Goal: Task Accomplishment & Management: Manage account settings

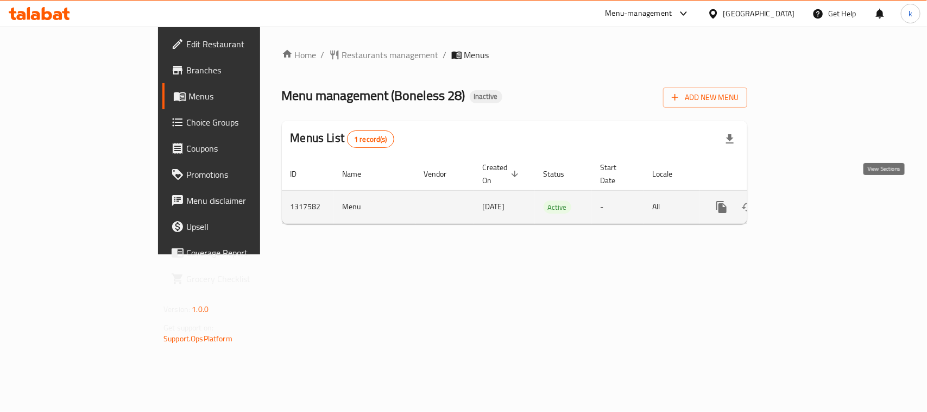
click at [807, 200] on icon "enhanced table" at bounding box center [800, 206] width 13 height 13
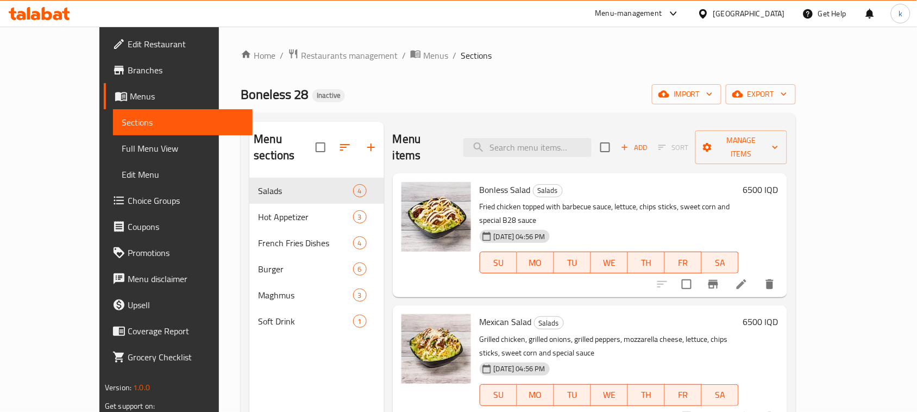
click at [122, 147] on span "Full Menu View" at bounding box center [183, 148] width 122 height 13
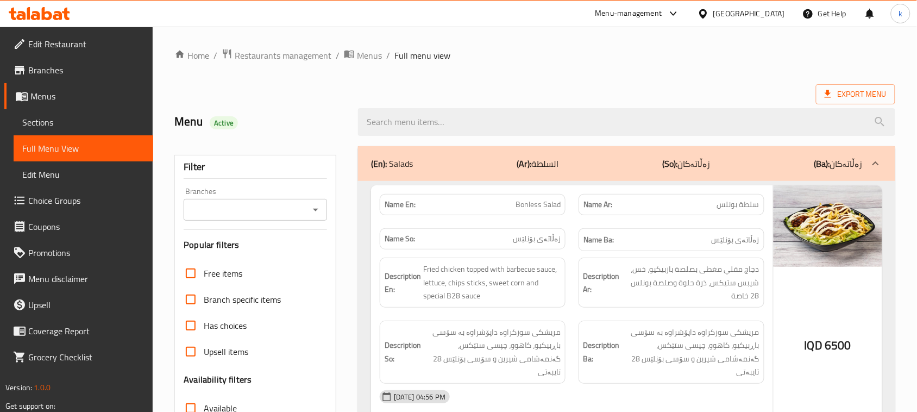
click at [316, 216] on icon "Open" at bounding box center [315, 209] width 13 height 13
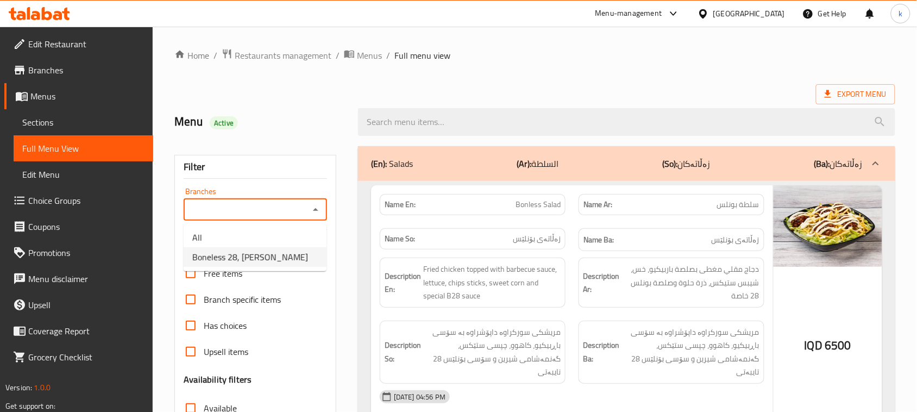
click at [265, 253] on span "Boneless 28, [PERSON_NAME]" at bounding box center [250, 256] width 116 height 13
type input "Boneless 28, [PERSON_NAME]"
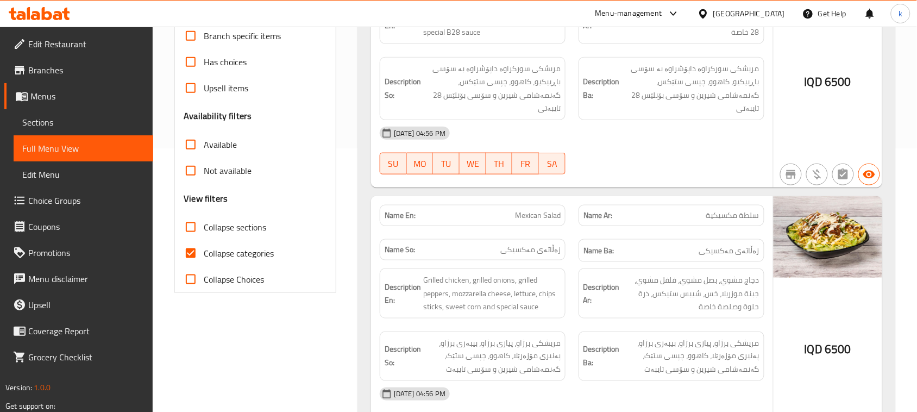
scroll to position [272, 0]
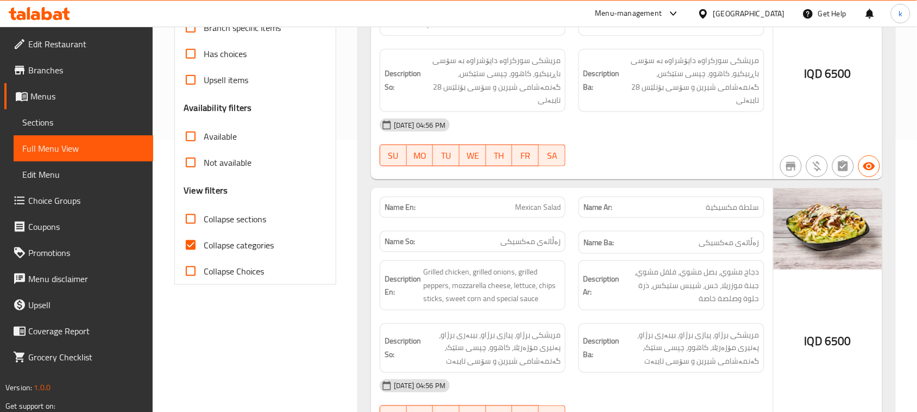
click at [189, 248] on input "Collapse categories" at bounding box center [191, 245] width 26 height 26
checkbox input "false"
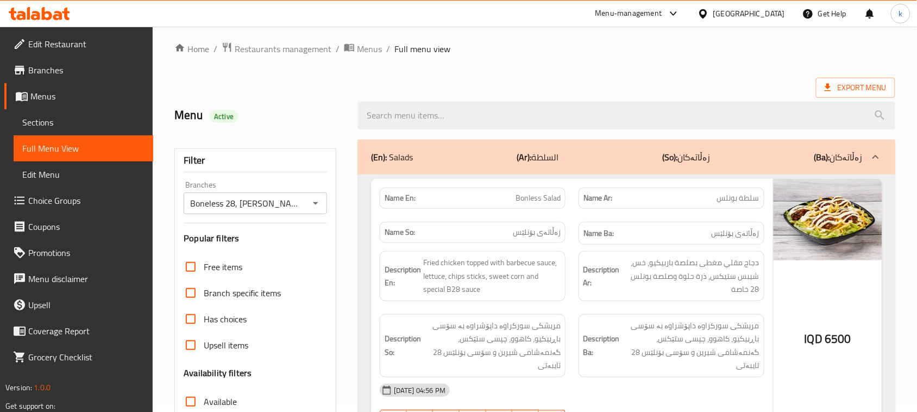
scroll to position [0, 0]
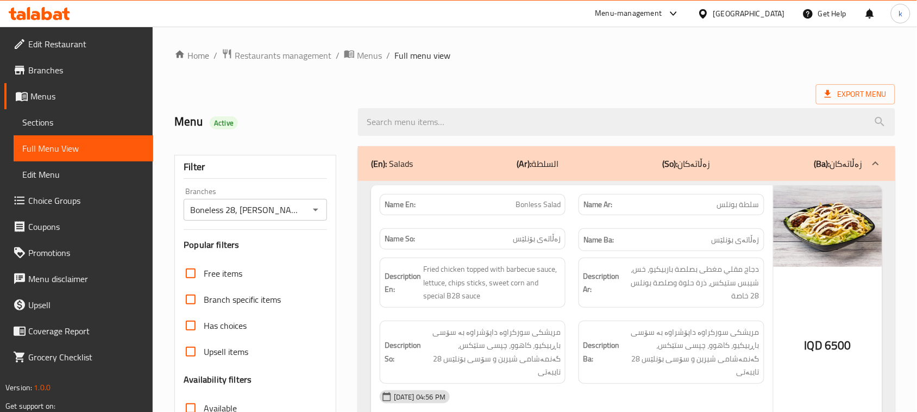
drag, startPoint x: 39, startPoint y: 97, endPoint x: 47, endPoint y: 102, distance: 9.5
click at [39, 96] on span "Menus" at bounding box center [87, 96] width 114 height 13
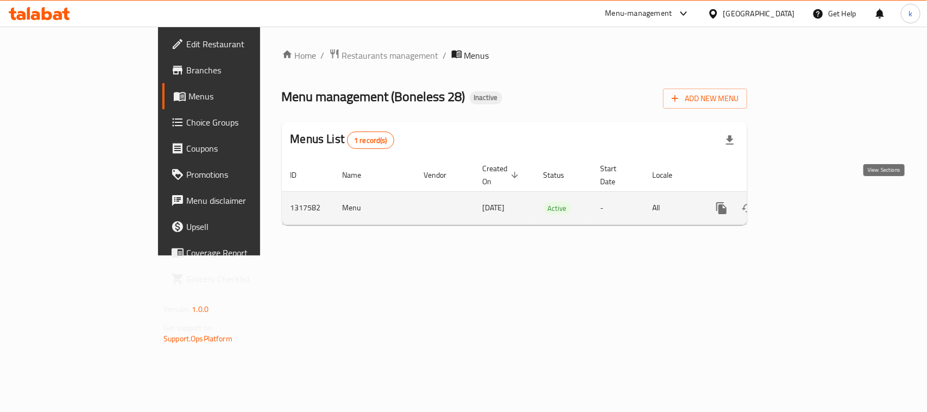
click at [813, 196] on link "enhanced table" at bounding box center [800, 208] width 26 height 26
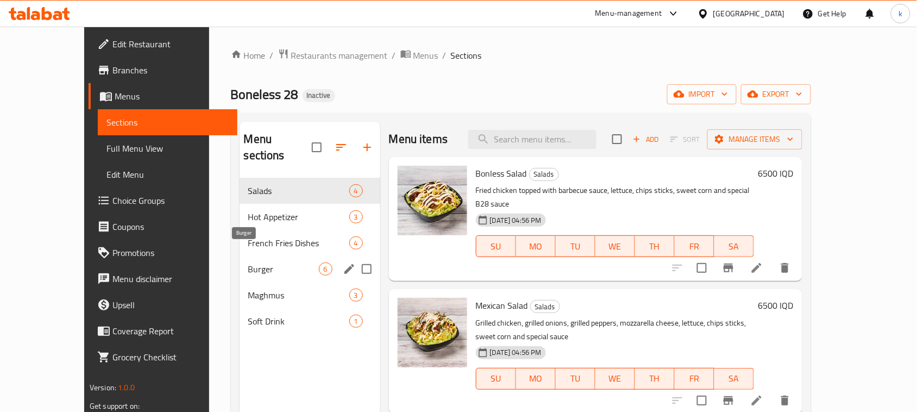
click at [248, 236] on span "French Fries Dishes" at bounding box center [298, 242] width 101 height 13
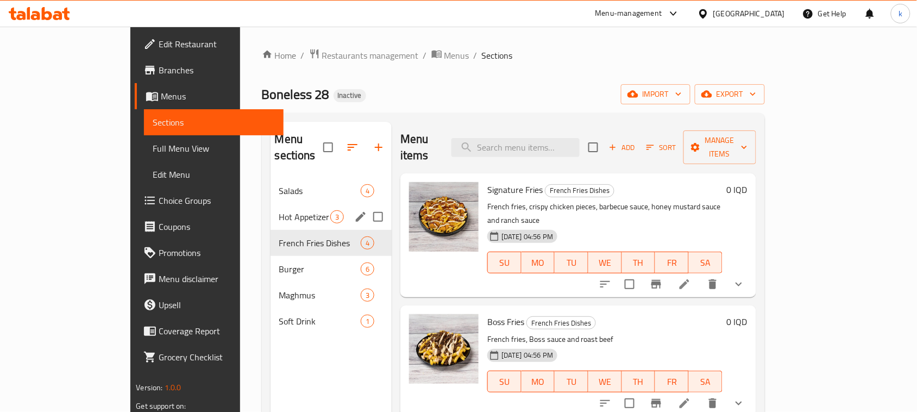
click at [279, 210] on span "Hot Appetizer" at bounding box center [304, 216] width 51 height 13
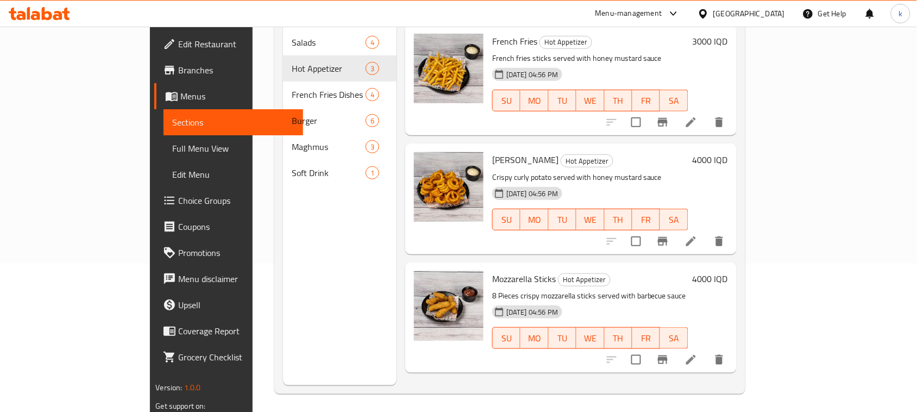
scroll to position [153, 0]
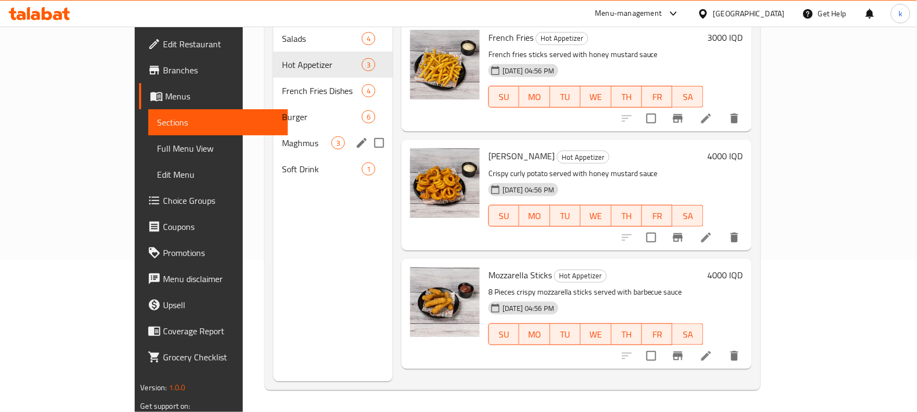
click at [273, 130] on div "Maghmus 3" at bounding box center [333, 143] width 120 height 26
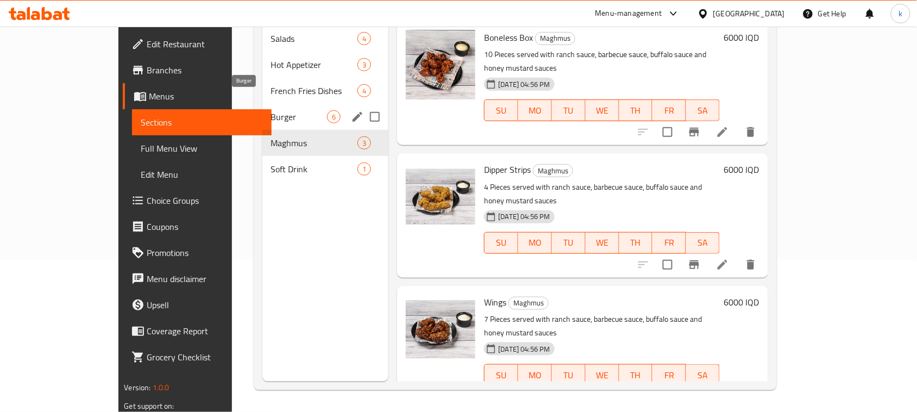
click at [271, 110] on span "Burger" at bounding box center [299, 116] width 56 height 13
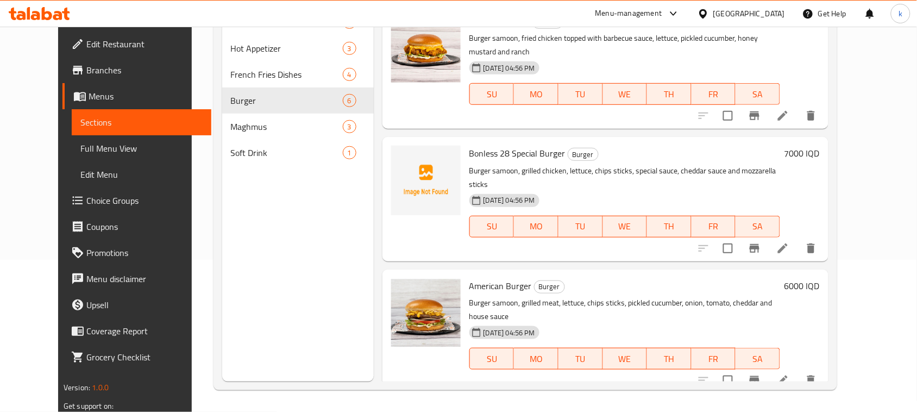
click at [479, 145] on span "Bonless 28 Special Burger" at bounding box center [517, 153] width 96 height 16
copy h6 "Bonless 28 Special Burger"
drag, startPoint x: 245, startPoint y: 8, endPoint x: 216, endPoint y: 0, distance: 30.4
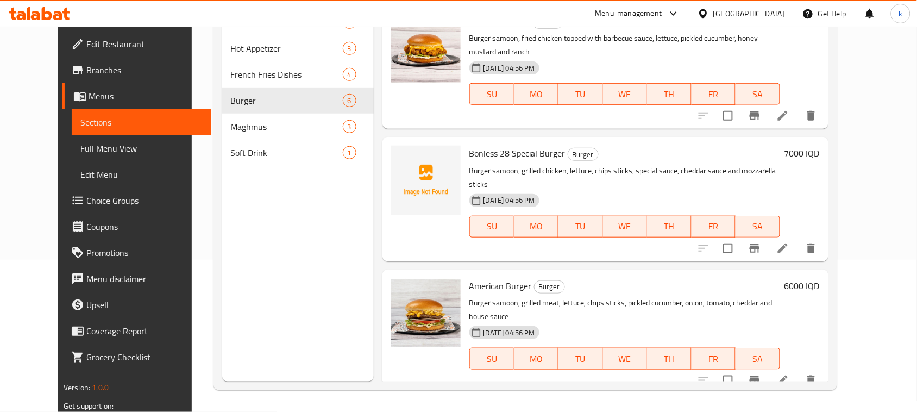
click at [245, 8] on div "Menu-management Iraq Get Help k" at bounding box center [458, 14] width 917 height 26
click at [80, 140] on link "Full Menu View" at bounding box center [142, 148] width 140 height 26
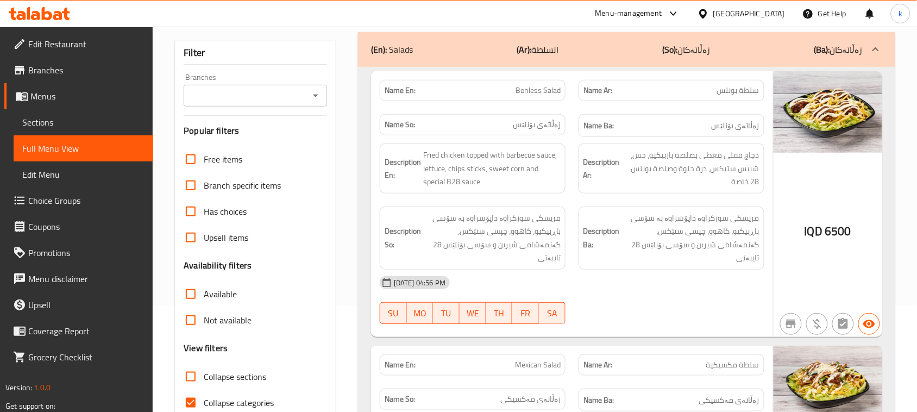
scroll to position [85, 0]
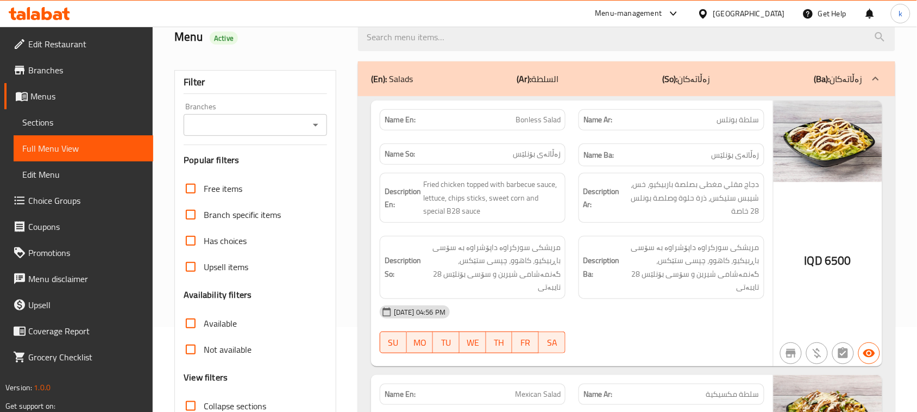
click at [313, 125] on icon "Open" at bounding box center [315, 124] width 13 height 13
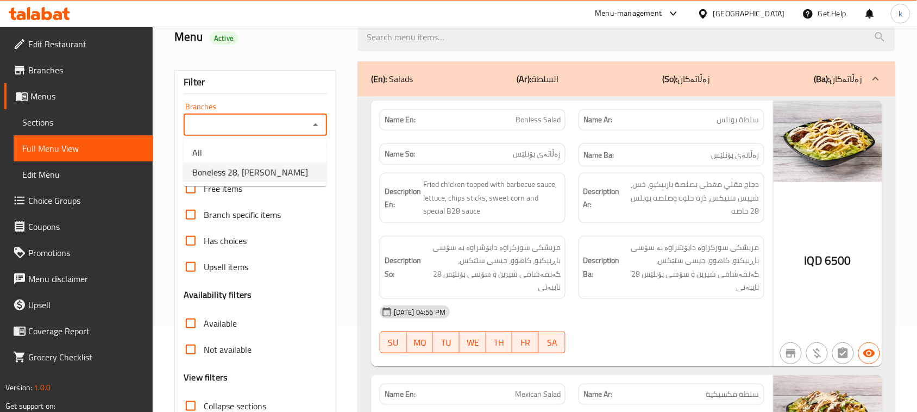
click at [250, 167] on span "Boneless 28, [PERSON_NAME]" at bounding box center [250, 172] width 116 height 13
type input "Boneless 28, [PERSON_NAME]"
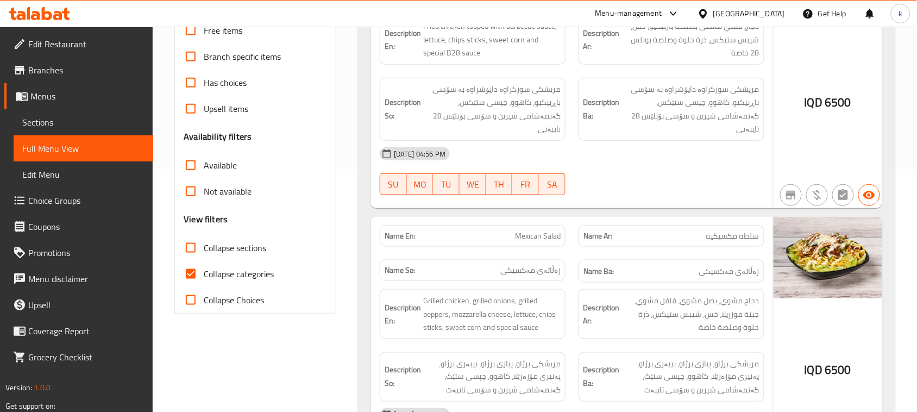
scroll to position [288, 0]
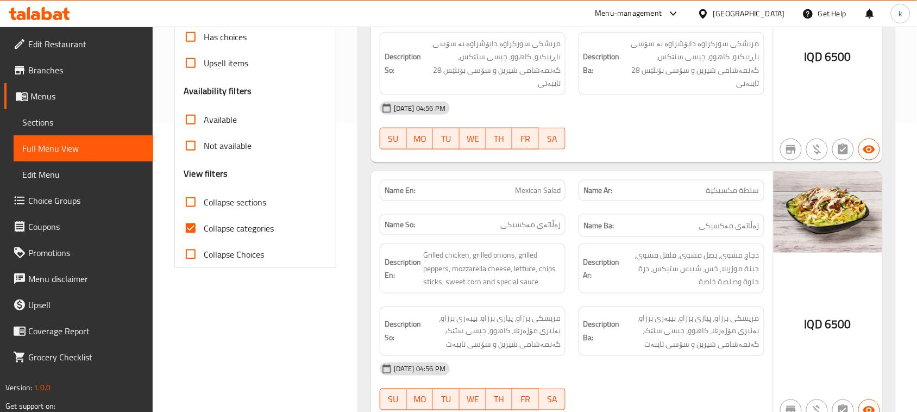
click at [194, 228] on input "Collapse categories" at bounding box center [191, 228] width 26 height 26
checkbox input "false"
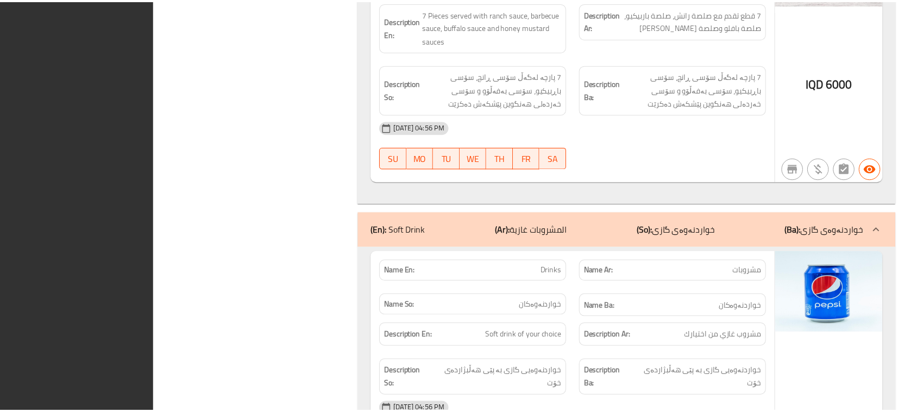
scroll to position [6308, 0]
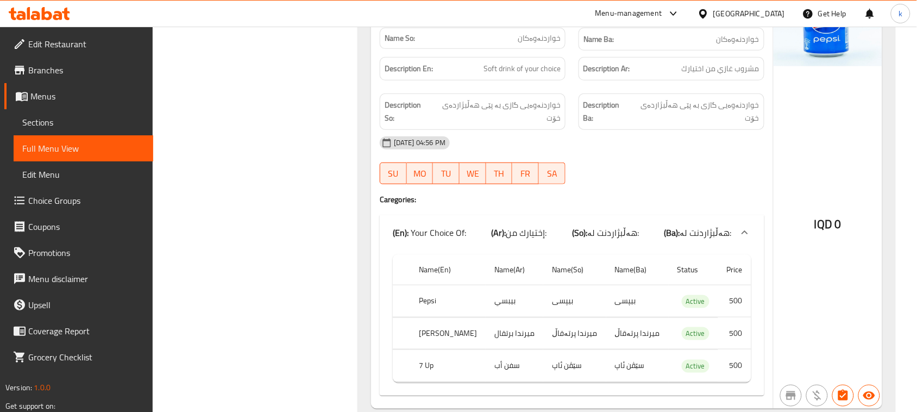
click at [62, 19] on icon at bounding box center [39, 13] width 61 height 13
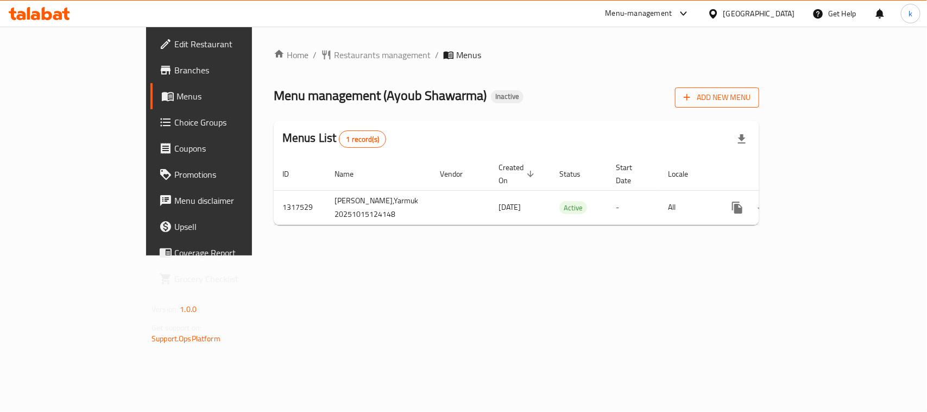
click at [693, 94] on icon "button" at bounding box center [687, 97] width 11 height 11
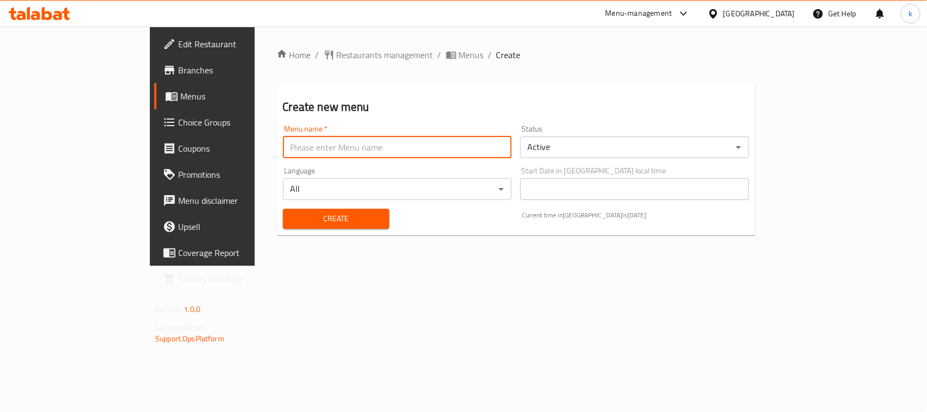
drag, startPoint x: 246, startPoint y: 150, endPoint x: 249, endPoint y: 158, distance: 8.8
click at [283, 150] on input "text" at bounding box center [397, 147] width 229 height 22
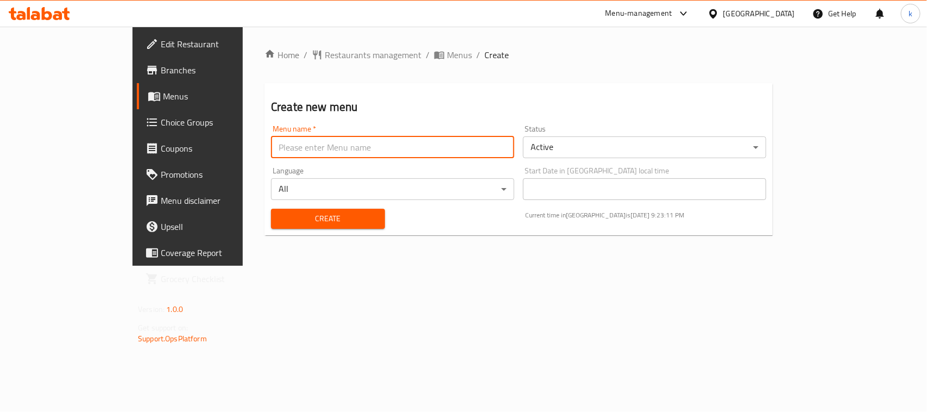
type input "Menu"
click at [280, 223] on span "Create" at bounding box center [328, 219] width 97 height 14
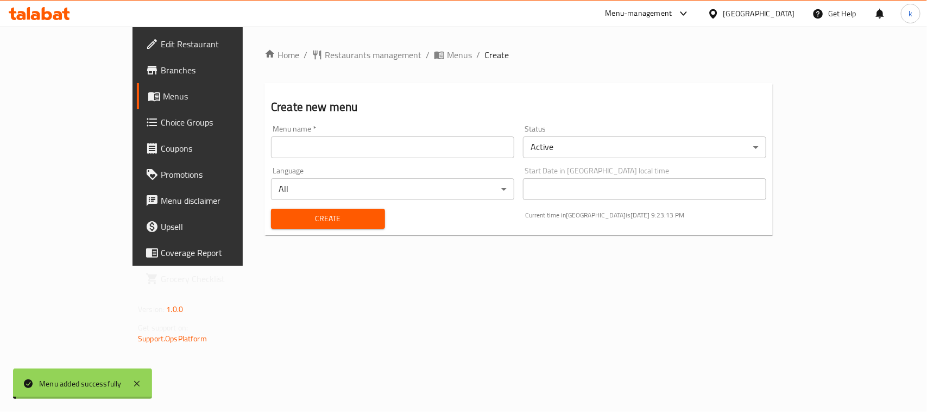
click at [163, 97] on span "Menus" at bounding box center [221, 96] width 116 height 13
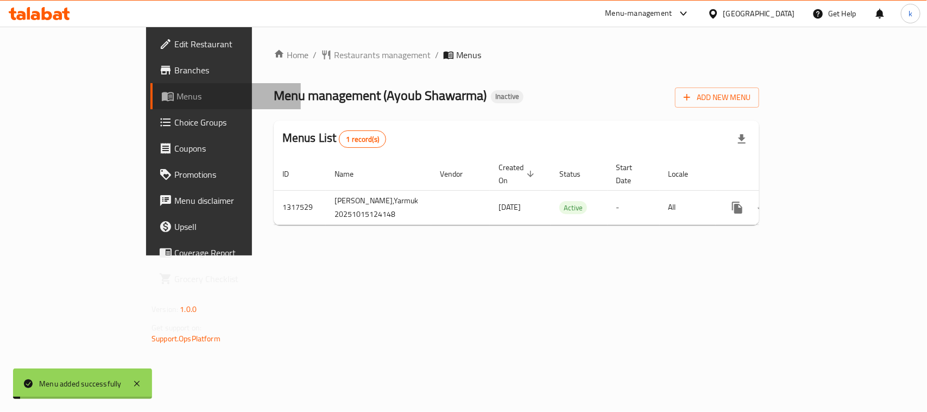
click at [177, 97] on span "Menus" at bounding box center [235, 96] width 116 height 13
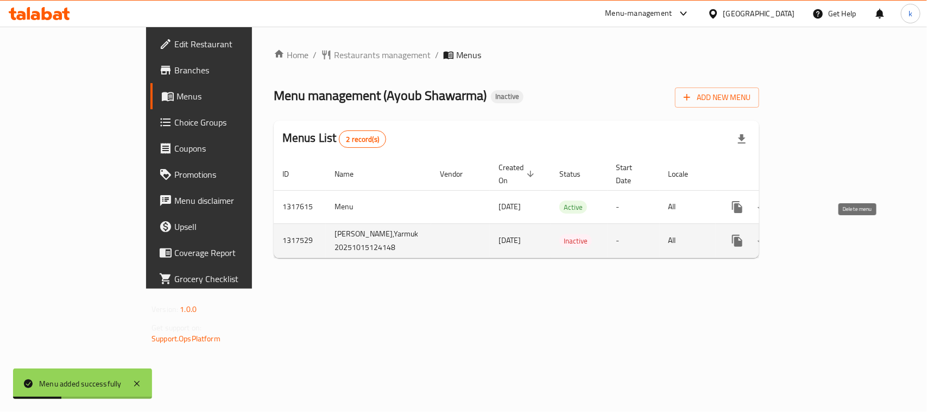
click at [794, 236] on icon "enhanced table" at bounding box center [790, 241] width 8 height 10
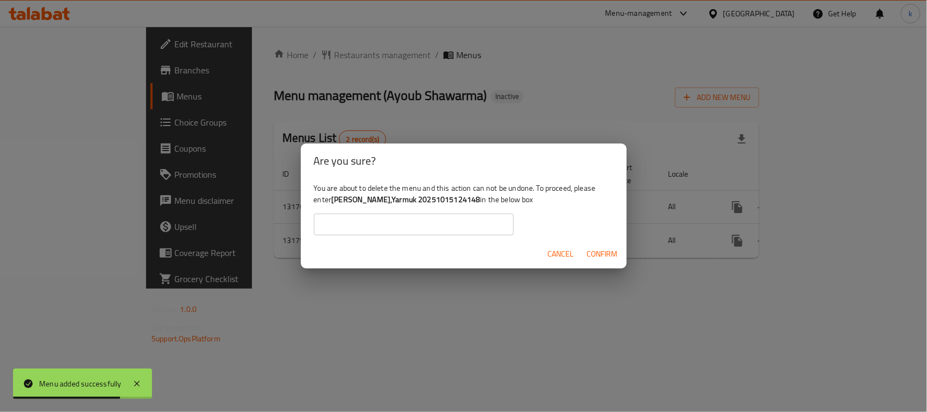
drag, startPoint x: 335, startPoint y: 199, endPoint x: 476, endPoint y: 200, distance: 141.8
click at [476, 200] on b "Ayoub Shawarma,Yarmuk 20251015124148" at bounding box center [405, 199] width 149 height 14
copy b "Ayoub Shawarma,Yarmuk 20251015124148"
click at [371, 226] on input "text" at bounding box center [414, 225] width 200 height 22
paste input "Ayoub Shawarma,Yarmuk 20251015124148"
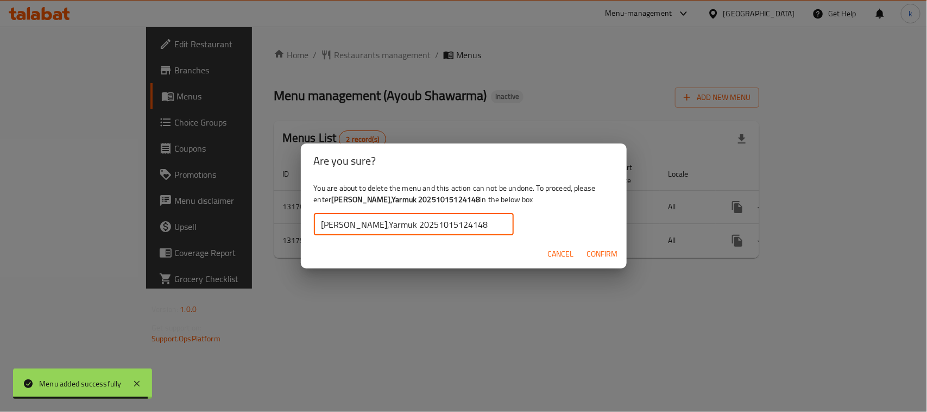
type input "Ayoub Shawarma,Yarmuk 20251015124148"
click at [610, 252] on span "Confirm" at bounding box center [602, 254] width 31 height 14
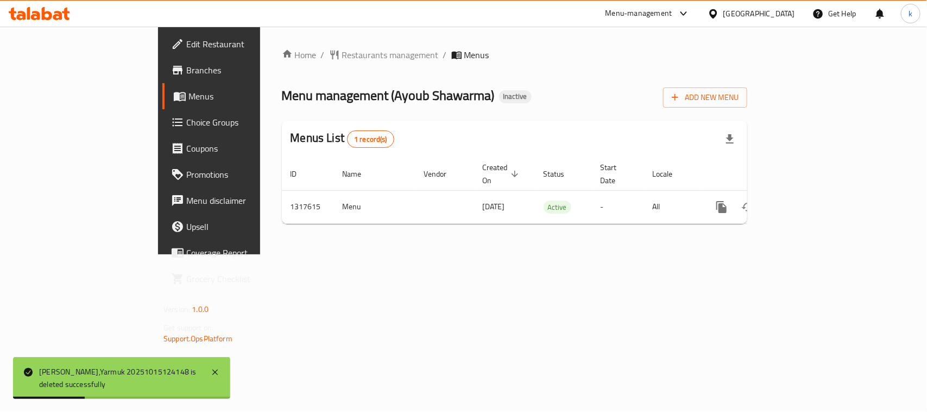
drag, startPoint x: 454, startPoint y: 265, endPoint x: 802, endPoint y: 219, distance: 351.7
click at [456, 254] on div "Home / Restaurants management / Menus Menu management ( Ayoub Shawarma ) Inacti…" at bounding box center [514, 141] width 509 height 228
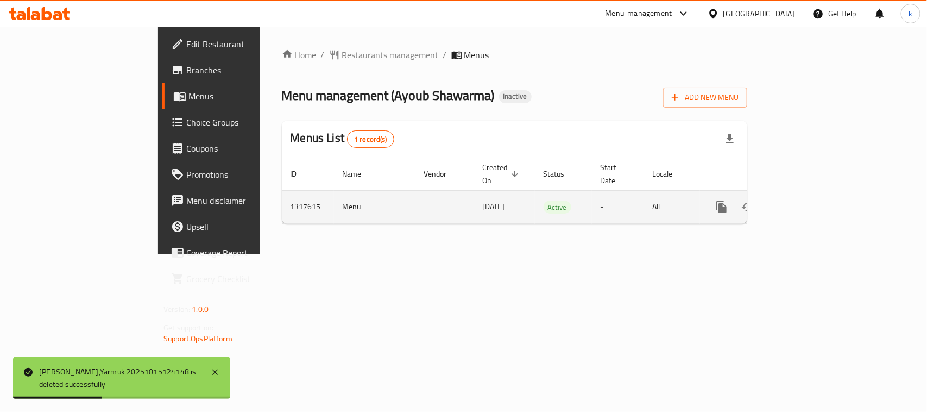
click at [807, 200] on icon "enhanced table" at bounding box center [800, 206] width 13 height 13
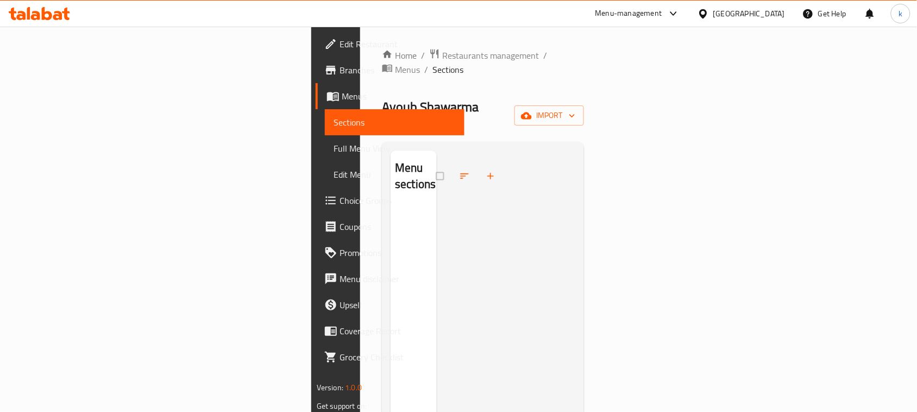
click at [42, 14] on icon at bounding box center [47, 13] width 10 height 13
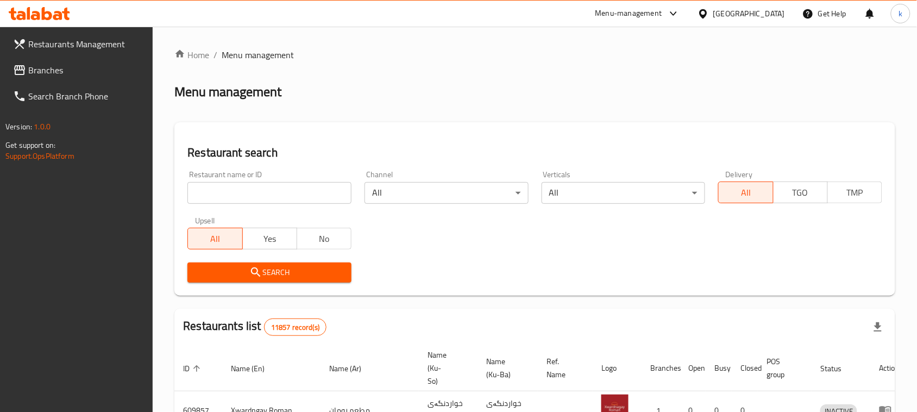
click at [288, 194] on input "search" at bounding box center [269, 193] width 164 height 22
paste input "780677"
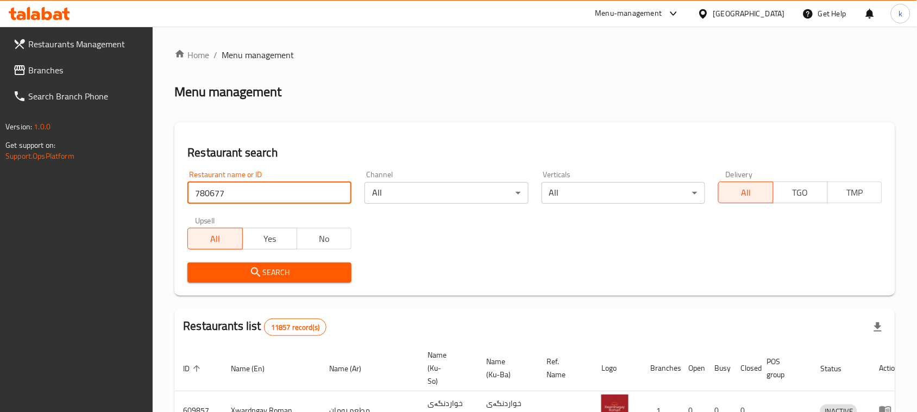
type input "780677"
click at [26, 64] on icon at bounding box center [19, 70] width 13 height 13
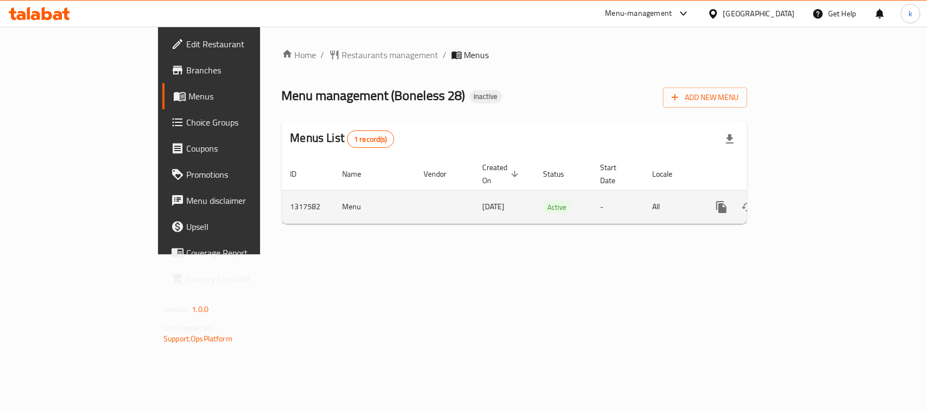
click at [807, 200] on icon "enhanced table" at bounding box center [800, 206] width 13 height 13
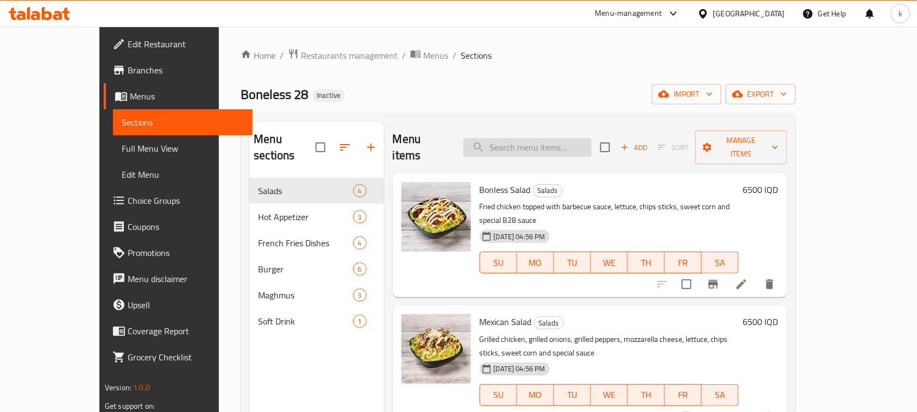
click at [536, 139] on input "search" at bounding box center [527, 147] width 128 height 19
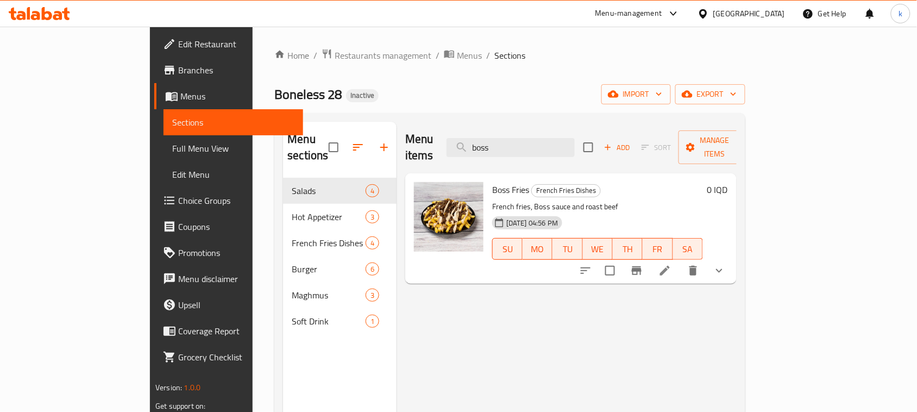
type input "boss"
click at [680, 261] on li at bounding box center [665, 271] width 30 height 20
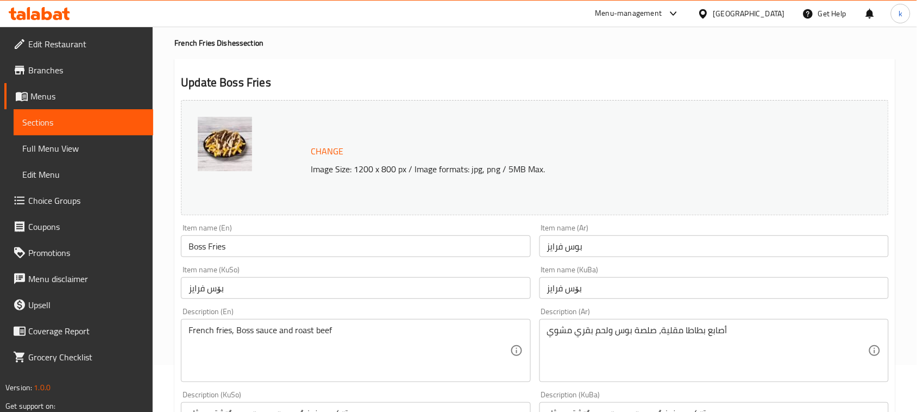
scroll to position [272, 0]
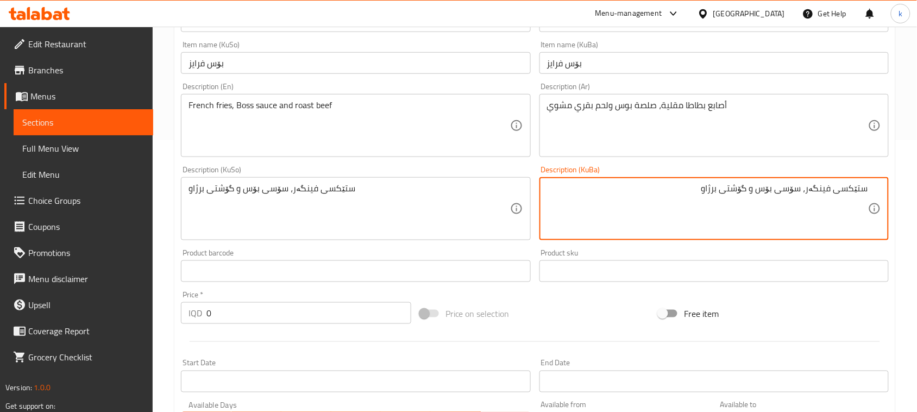
click at [726, 191] on textarea "ستێکسی فینگەر، سۆسی بۆس و گۆشتی برژاو" at bounding box center [707, 209] width 321 height 52
drag, startPoint x: 673, startPoint y: 186, endPoint x: 905, endPoint y: 213, distance: 233.5
click at [905, 213] on div "Home / Restaurants management / Menus / Sections / item / update French Fries D…" at bounding box center [535, 218] width 764 height 926
type textarea "ستێکسی فینگەر، سۆسی بۆس و گۆشتی مانگای برژاو"
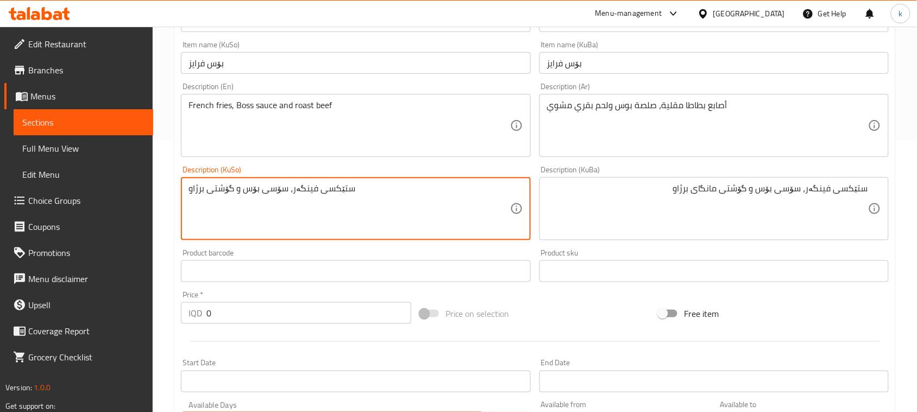
click at [250, 197] on textarea "ستێکسی فینگەر، سۆسی بۆس و گۆشتی برژاو" at bounding box center [349, 209] width 321 height 52
paste textarea "مانگای"
type textarea "ستێکسی فینگەر، سۆسی بۆس و گۆشتی مانگای برژاو"
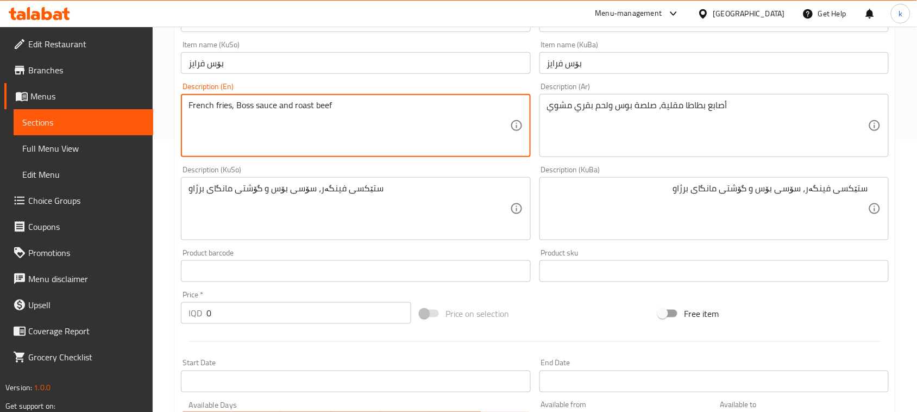
click at [230, 106] on textarea "French fries, Boss sauce and roast beef" at bounding box center [349, 126] width 321 height 52
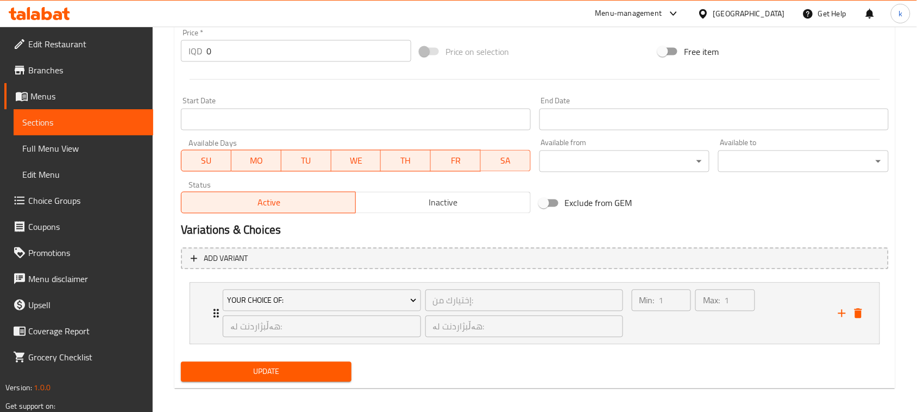
scroll to position [539, 0]
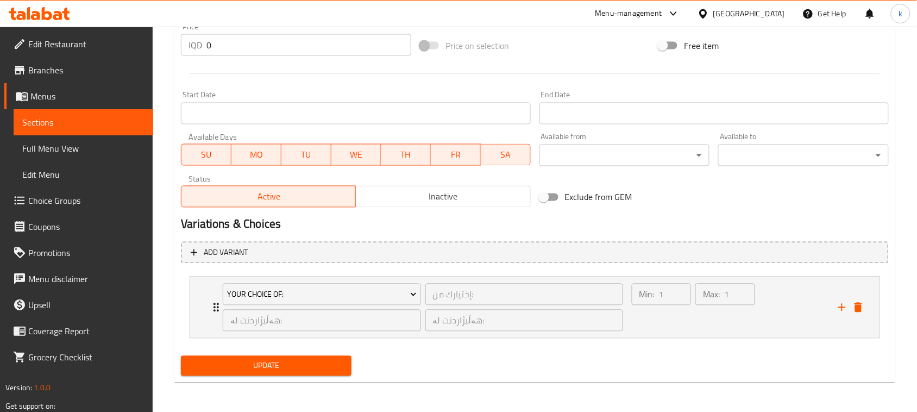
type textarea "French fries sticks, Boss sauce and roast beef"
click at [289, 368] on span "Update" at bounding box center [266, 366] width 153 height 14
click at [246, 368] on span "Update" at bounding box center [266, 366] width 153 height 14
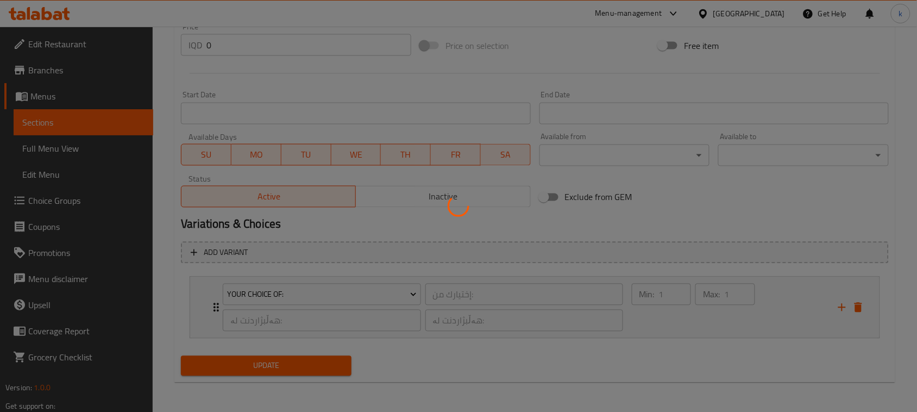
click at [39, 150] on div at bounding box center [458, 206] width 917 height 412
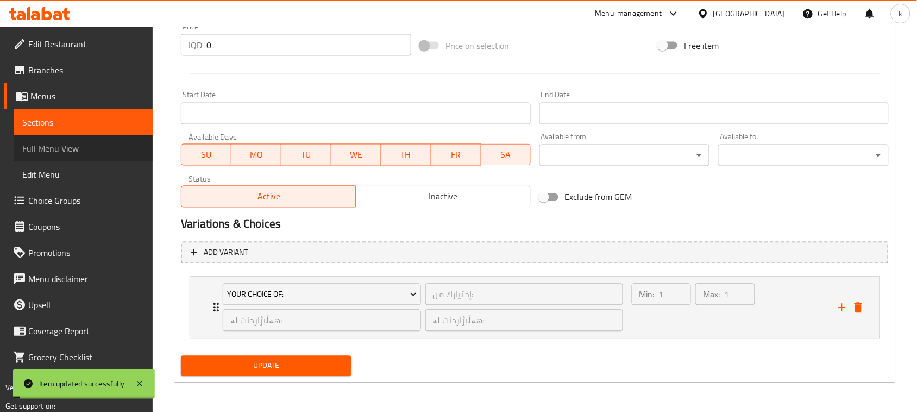
click at [66, 151] on span "Full Menu View" at bounding box center [83, 148] width 122 height 13
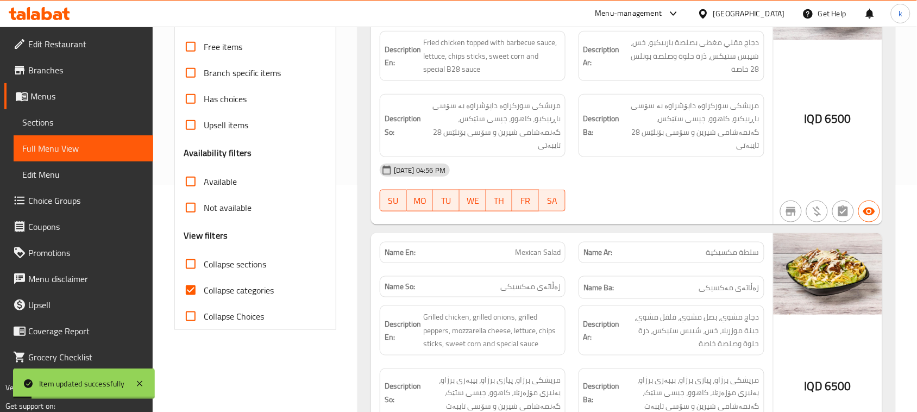
scroll to position [200, 0]
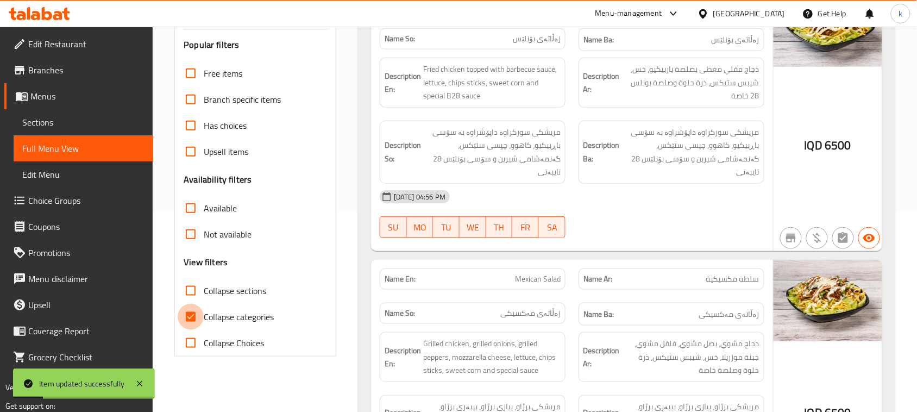
click at [187, 321] on input "Collapse categories" at bounding box center [191, 317] width 26 height 26
checkbox input "false"
click at [183, 288] on input "Collapse sections" at bounding box center [191, 291] width 26 height 26
checkbox input "true"
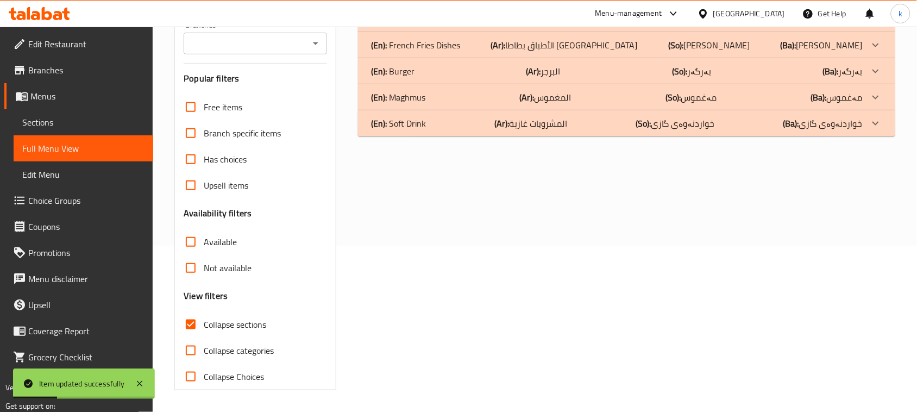
scroll to position [0, 0]
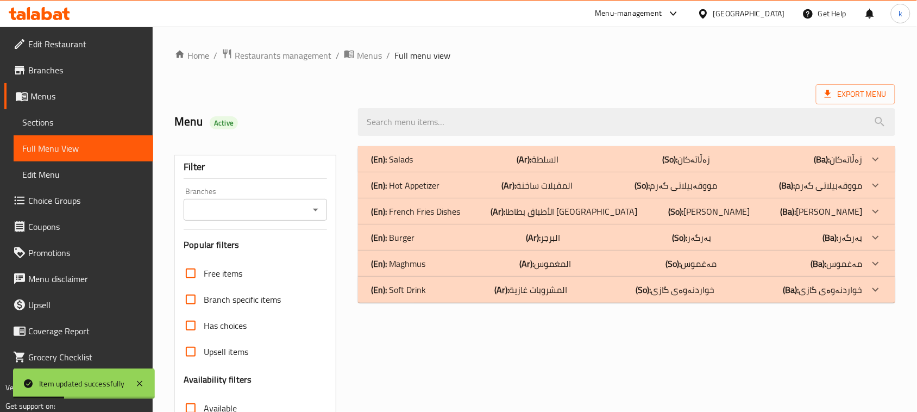
click at [312, 212] on icon "Open" at bounding box center [315, 209] width 13 height 13
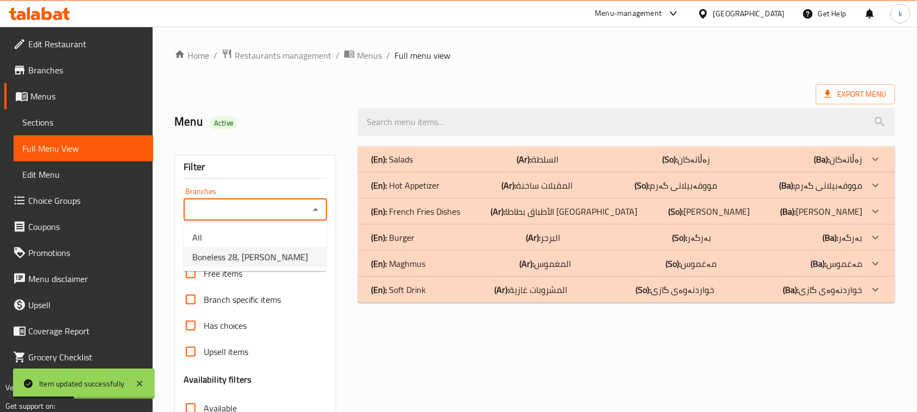
click at [220, 258] on span "Boneless 28, [PERSON_NAME]" at bounding box center [250, 256] width 116 height 13
type input "Boneless 28, [PERSON_NAME]"
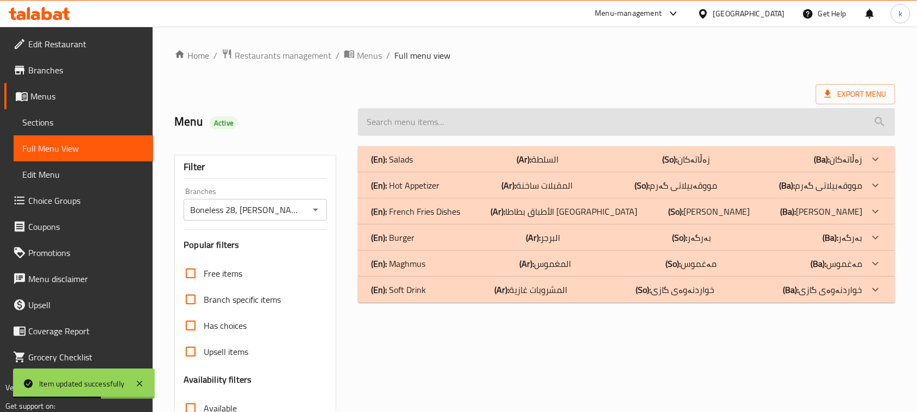
click at [405, 133] on input "search" at bounding box center [626, 122] width 537 height 28
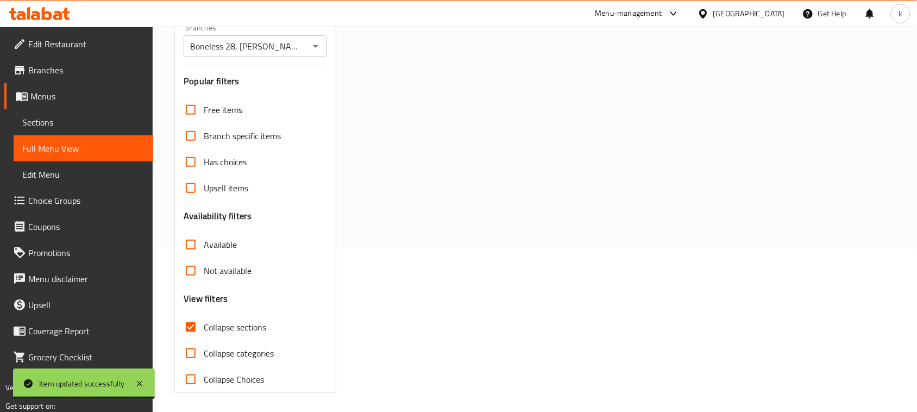
scroll to position [166, 0]
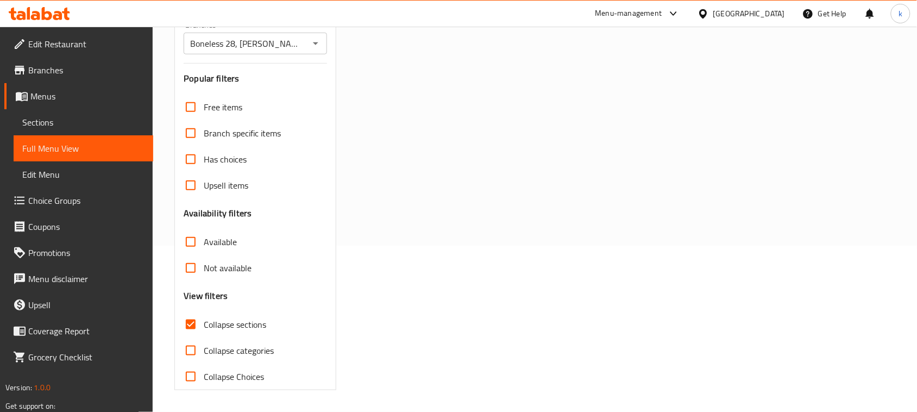
type input "boss"
click at [194, 327] on input "Collapse sections" at bounding box center [191, 324] width 26 height 26
checkbox input "false"
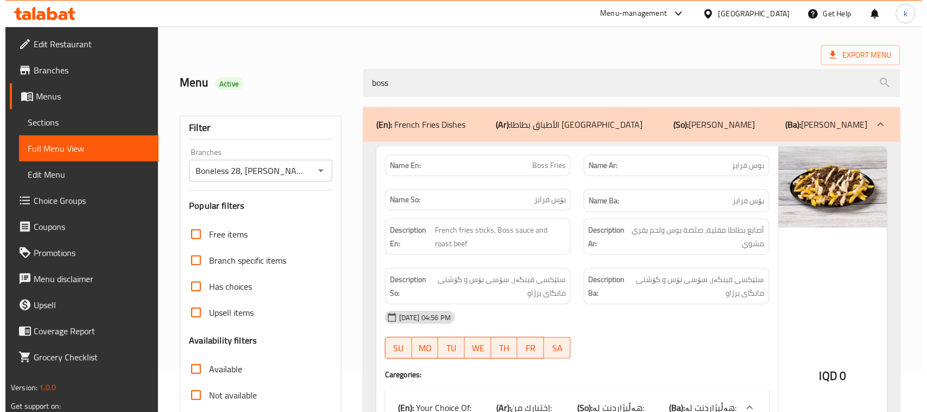
scroll to position [0, 0]
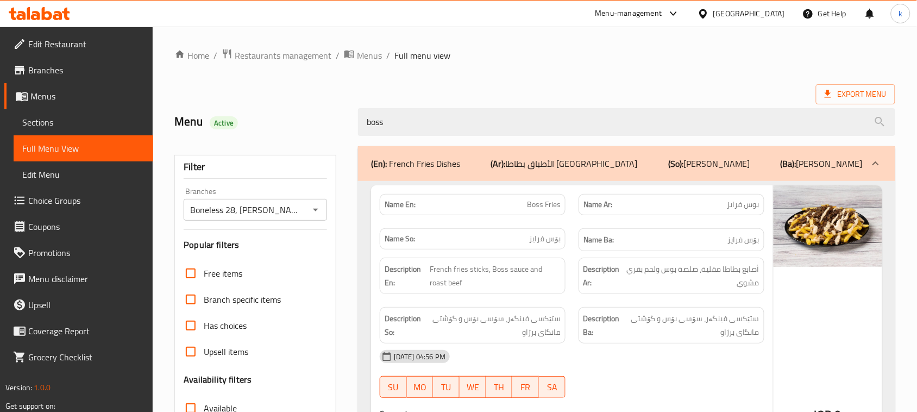
drag, startPoint x: 415, startPoint y: 121, endPoint x: 300, endPoint y: 124, distance: 114.1
click at [300, 124] on div "Menu Active boss" at bounding box center [535, 122] width 734 height 48
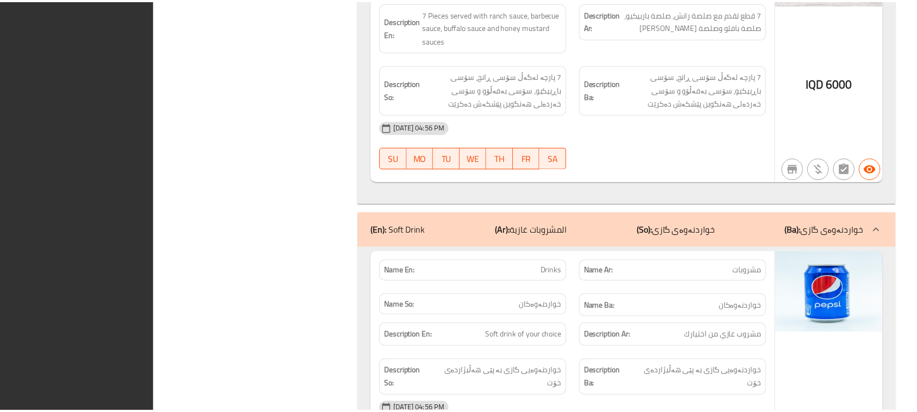
scroll to position [6308, 0]
